Goal: Check status: Check status

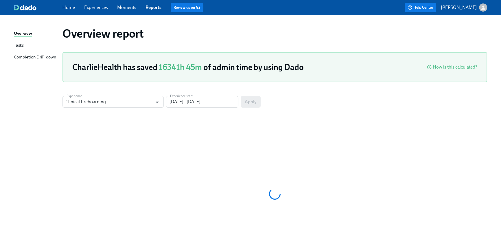
click at [63, 8] on link "Home" at bounding box center [69, 7] width 12 height 5
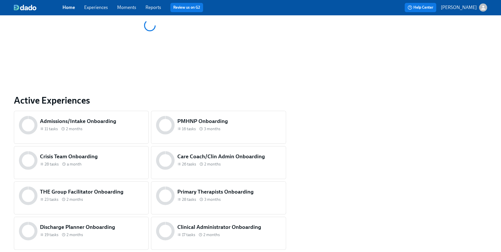
scroll to position [242, 0]
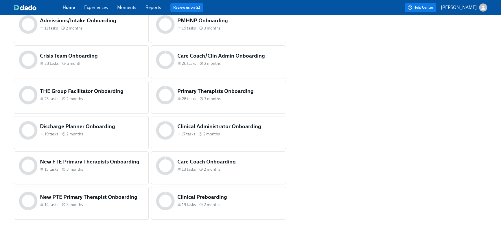
click at [243, 212] on div "Clinical Preboarding 19 tasks 2 months" at bounding box center [218, 203] width 135 height 33
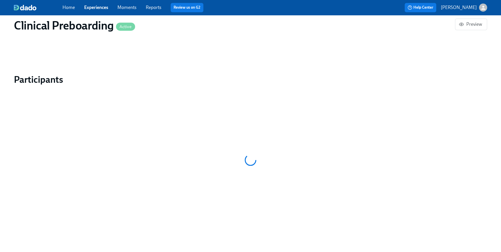
scroll to position [550, 0]
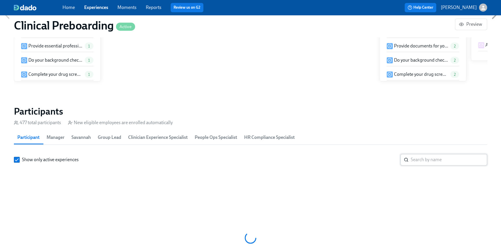
click at [420, 154] on input "search" at bounding box center [449, 160] width 76 height 12
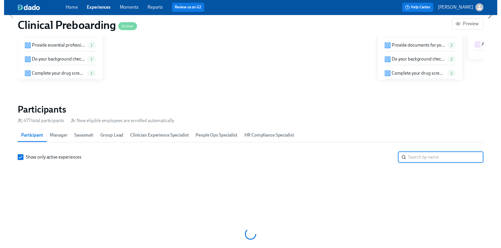
scroll to position [589, 0]
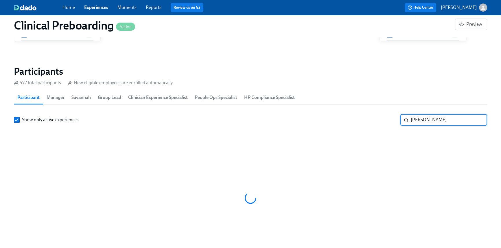
scroll to position [0, 6307]
type input "[PERSON_NAME]"
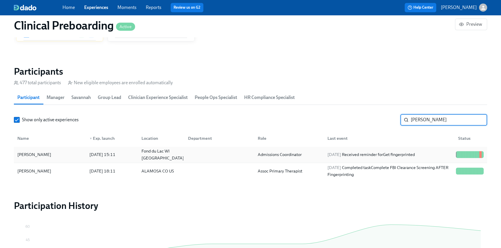
click at [117, 155] on div "[DATE] 15:11" at bounding box center [102, 154] width 31 height 7
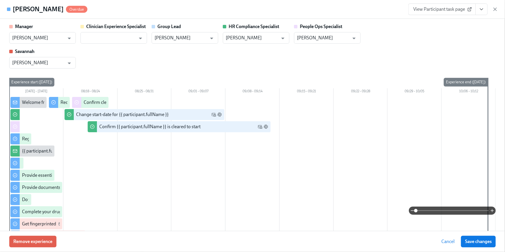
click at [483, 6] on icon "View task page" at bounding box center [482, 9] width 6 height 6
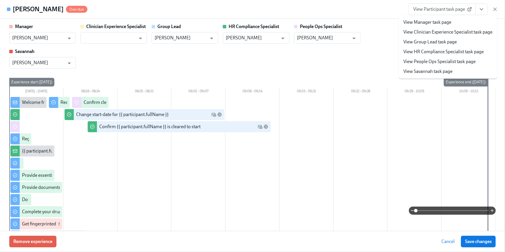
click at [451, 53] on link "View HR Compliance Specialist task page" at bounding box center [443, 52] width 80 height 6
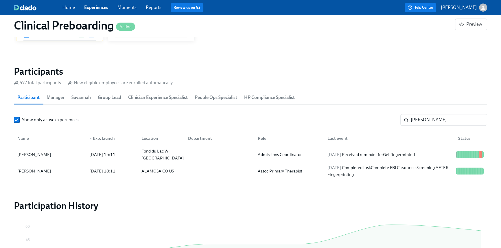
scroll to position [0, 6655]
click at [65, 7] on link "Home" at bounding box center [69, 7] width 12 height 5
click at [65, 8] on link "Home" at bounding box center [69, 7] width 12 height 5
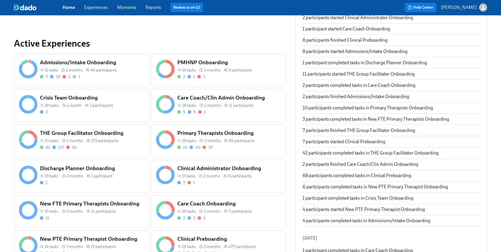
scroll to position [199, 0]
click at [91, 67] on span "49 participants" at bounding box center [104, 69] width 26 height 5
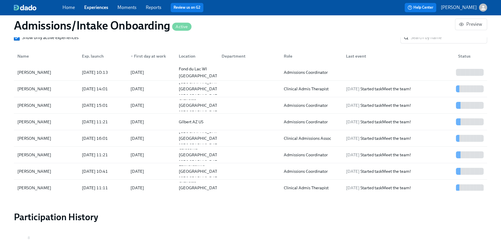
click at [67, 8] on link "Home" at bounding box center [69, 7] width 12 height 5
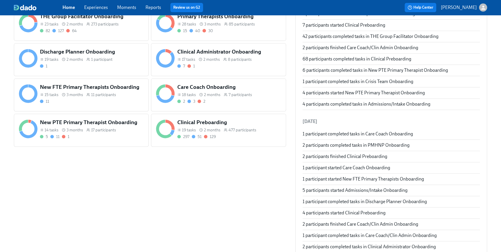
scroll to position [135, 0]
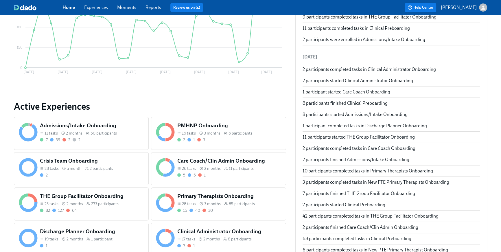
click at [99, 135] on span "50 participants" at bounding box center [104, 133] width 26 height 5
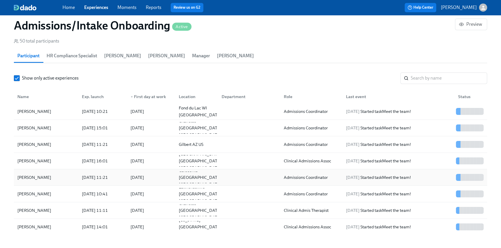
scroll to position [24, 0]
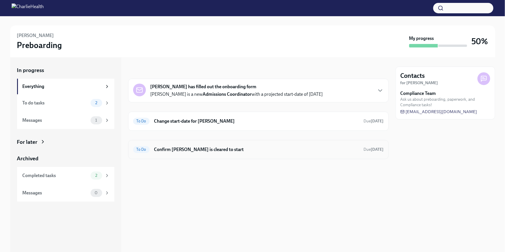
click at [216, 150] on h6 "Confirm [PERSON_NAME] is cleared to start" at bounding box center [256, 149] width 205 height 6
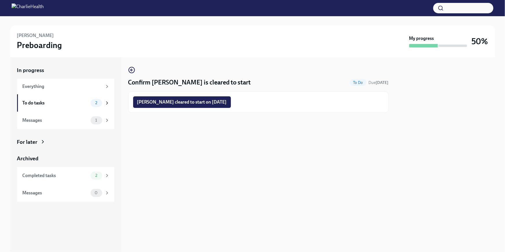
click at [207, 103] on span "McKayla McCoy cleared to start on 08/25/2025" at bounding box center [182, 102] width 90 height 6
